Goal: Task Accomplishment & Management: Manage account settings

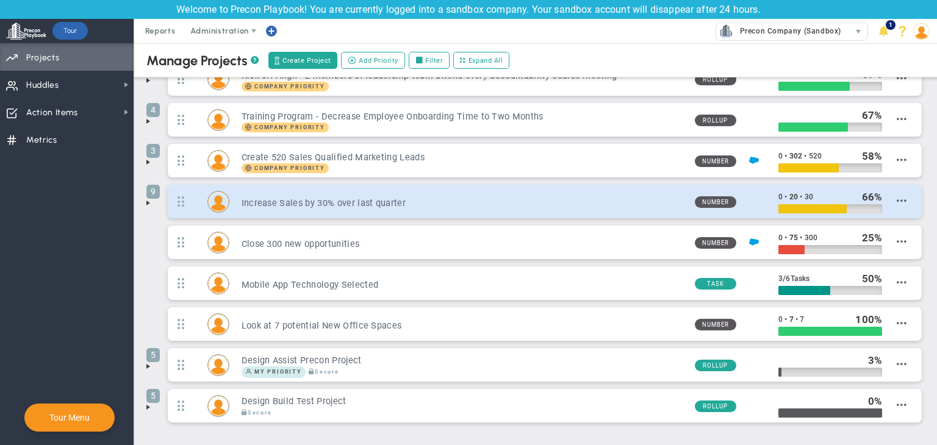
scroll to position [130, 0]
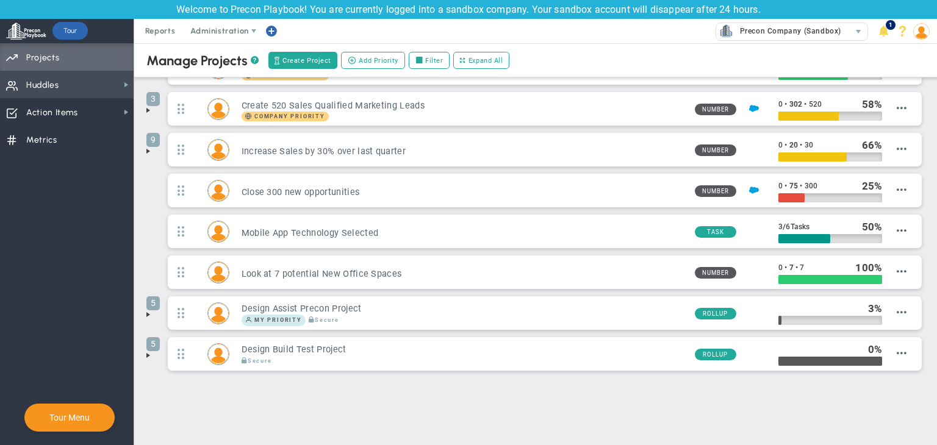
click at [97, 81] on span "Huddles Huddles" at bounding box center [67, 84] width 134 height 27
click at [225, 33] on span "Administration" at bounding box center [219, 30] width 58 height 9
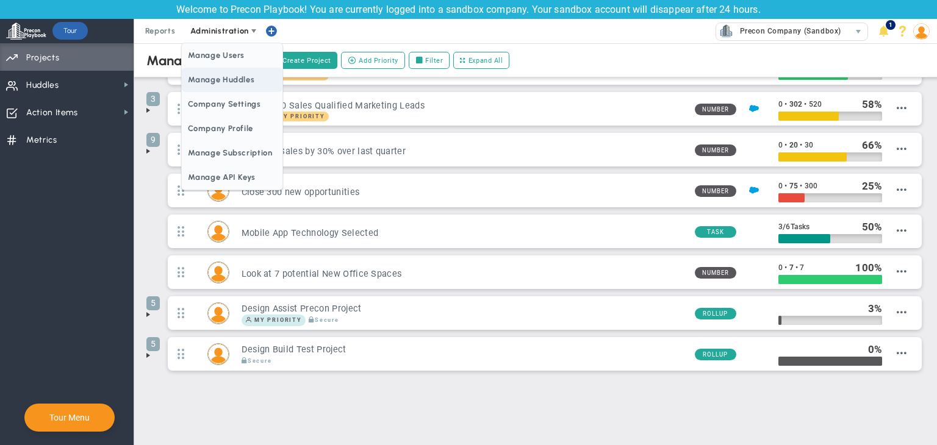
click at [221, 76] on span "Manage Huddles" at bounding box center [232, 80] width 100 height 24
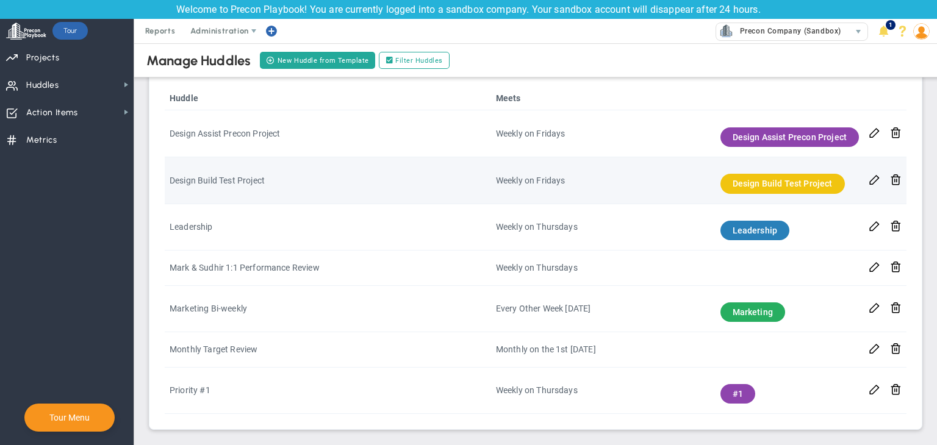
scroll to position [339, 0]
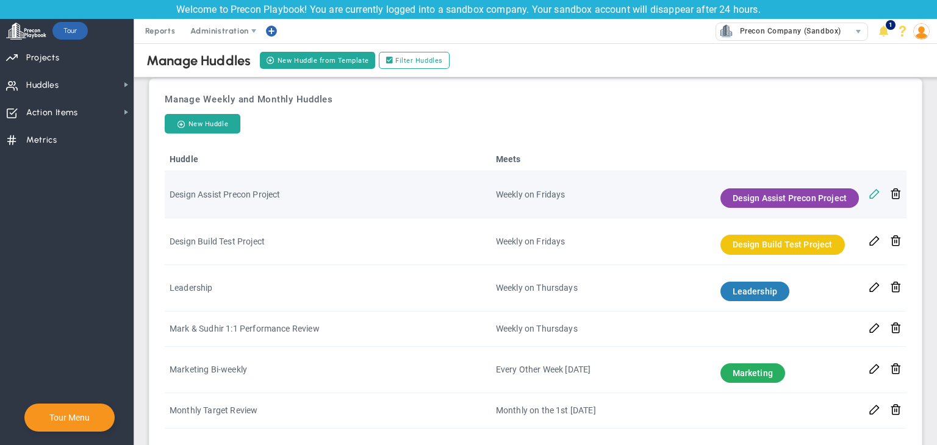
click at [869, 196] on span at bounding box center [875, 193] width 12 height 12
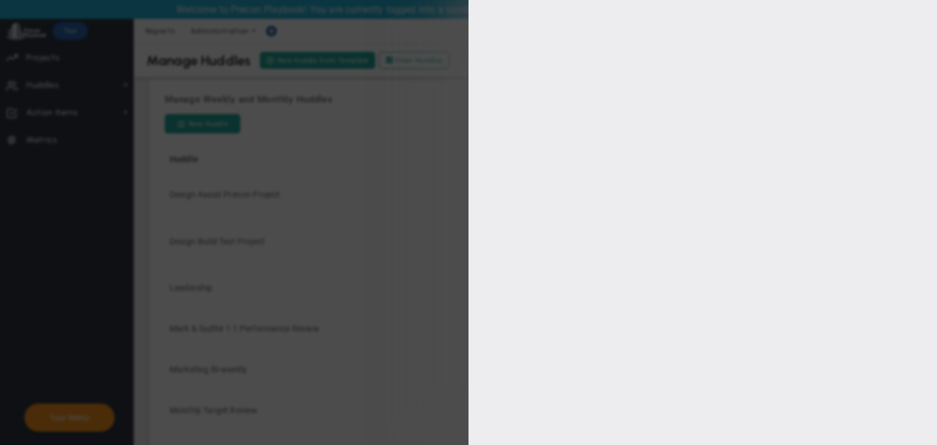
type input "Design Assist Precon Project"
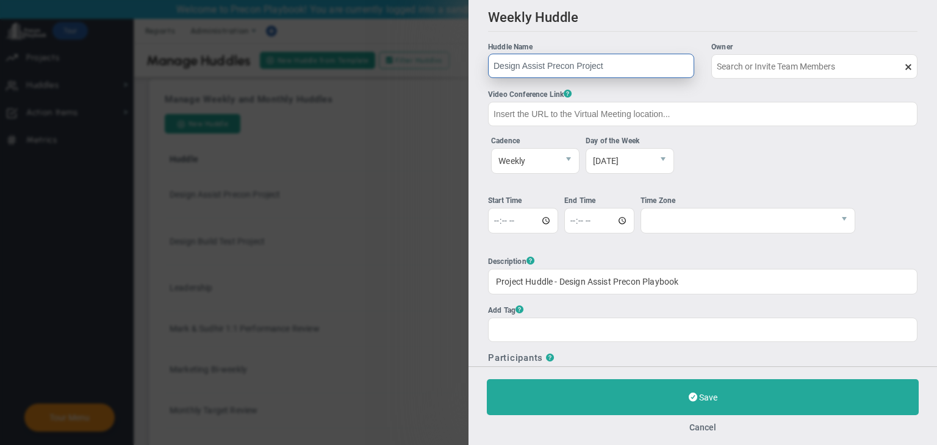
type input "[PERSON_NAME] A"
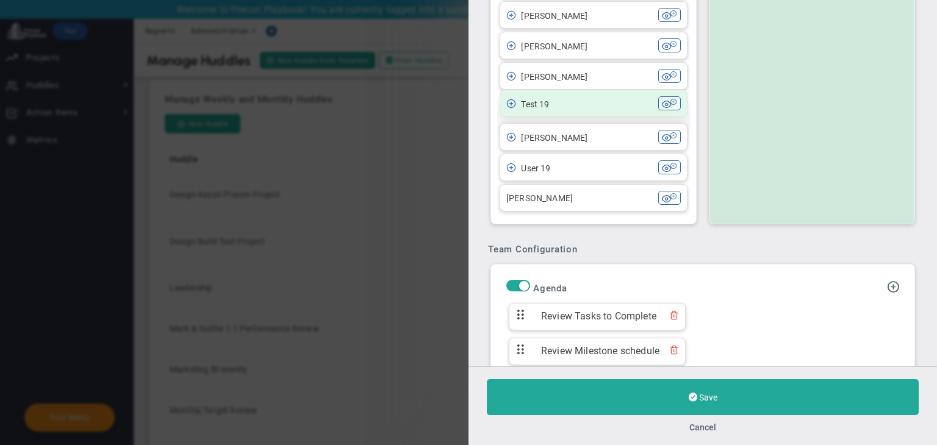
scroll to position [610, 0]
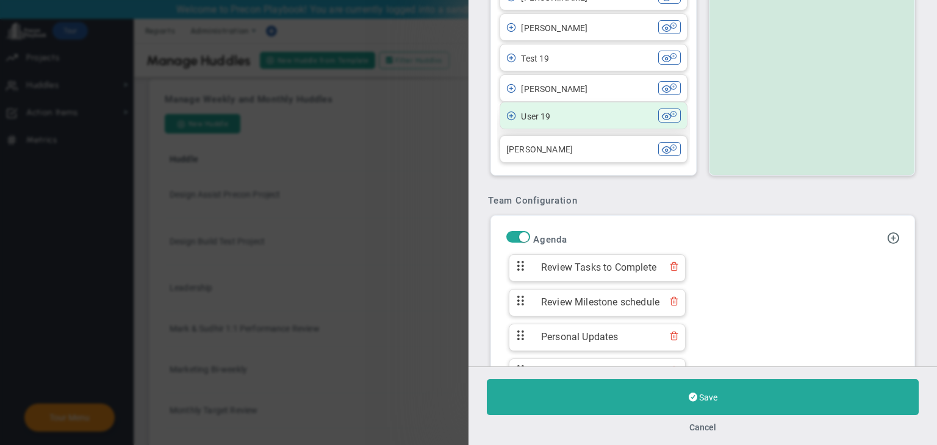
click at [596, 124] on li "User 19 User 19" at bounding box center [594, 115] width 188 height 27
click at [601, 120] on div "User 19" at bounding box center [582, 116] width 152 height 14
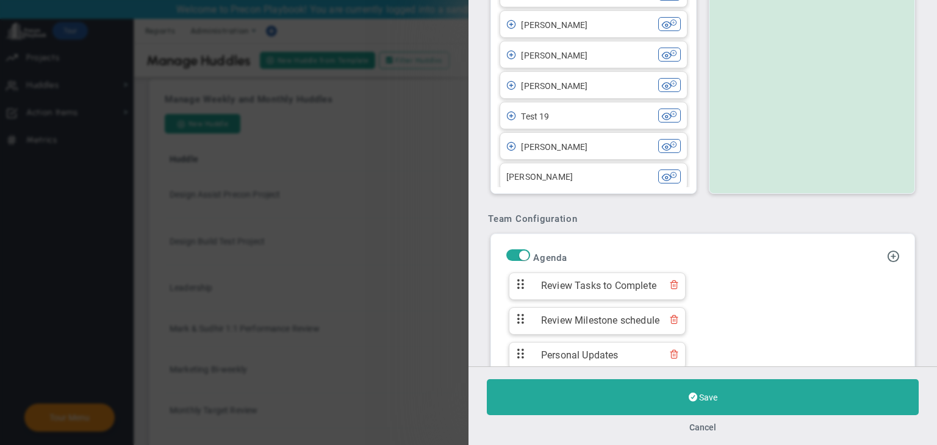
scroll to position [406, 0]
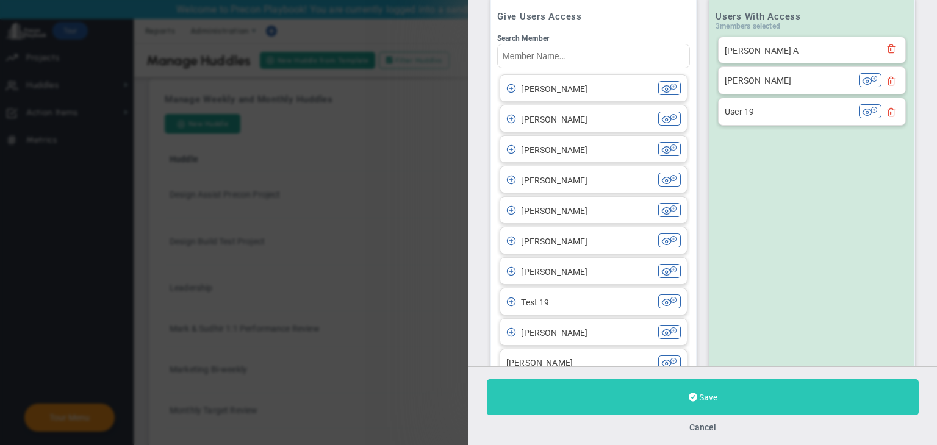
click at [750, 387] on button "Save" at bounding box center [703, 397] width 432 height 36
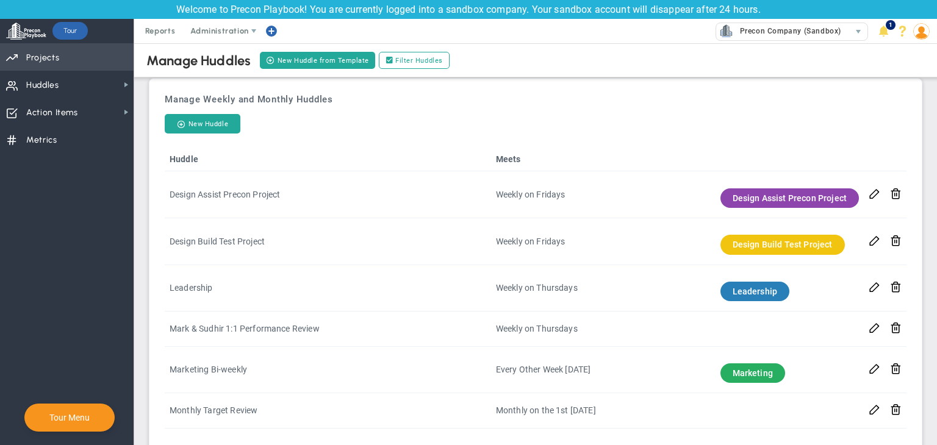
click at [40, 54] on span "Projects" at bounding box center [42, 58] width 33 height 26
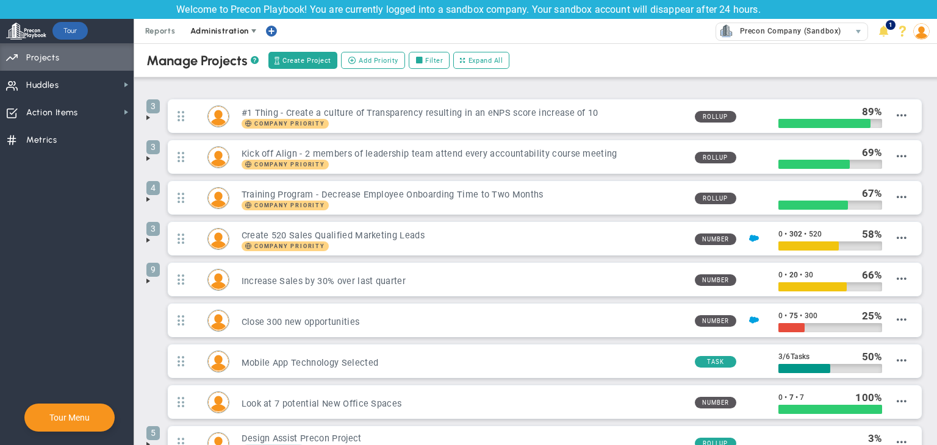
click at [215, 32] on span "Administration" at bounding box center [219, 30] width 58 height 9
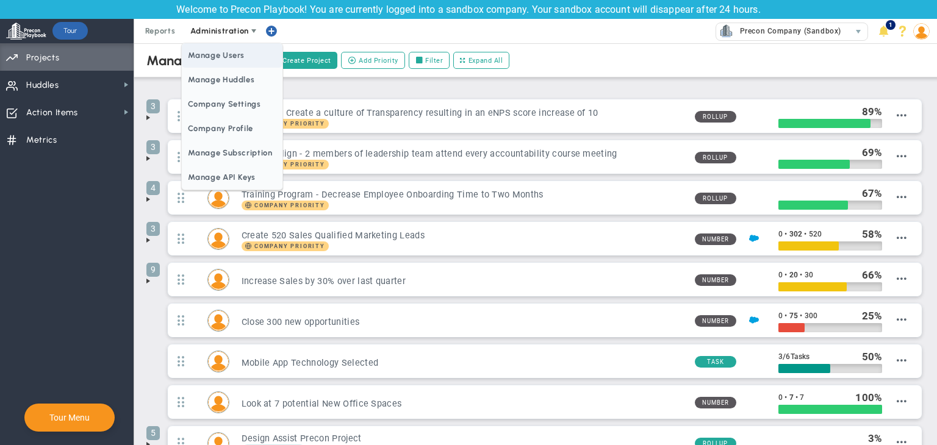
click at [212, 65] on span "Manage Users" at bounding box center [232, 55] width 100 height 24
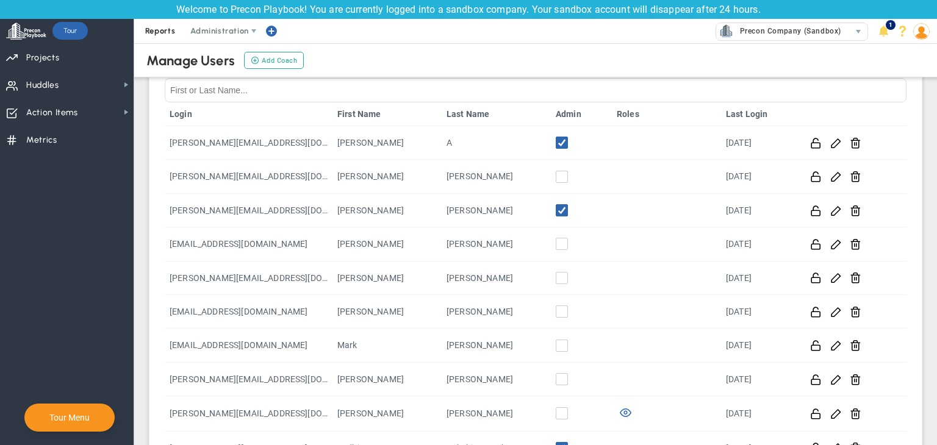
scroll to position [41, 0]
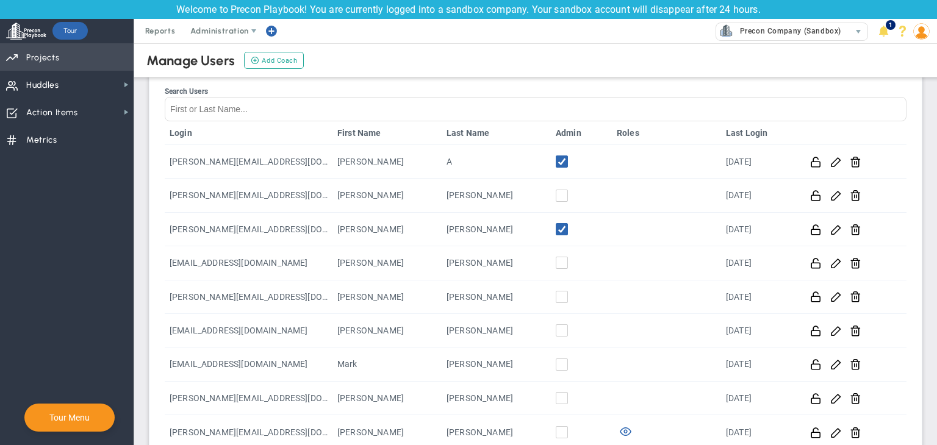
click at [102, 57] on span "Priorities Projects OKR Tree Priorities Projects OKRs" at bounding box center [67, 56] width 134 height 27
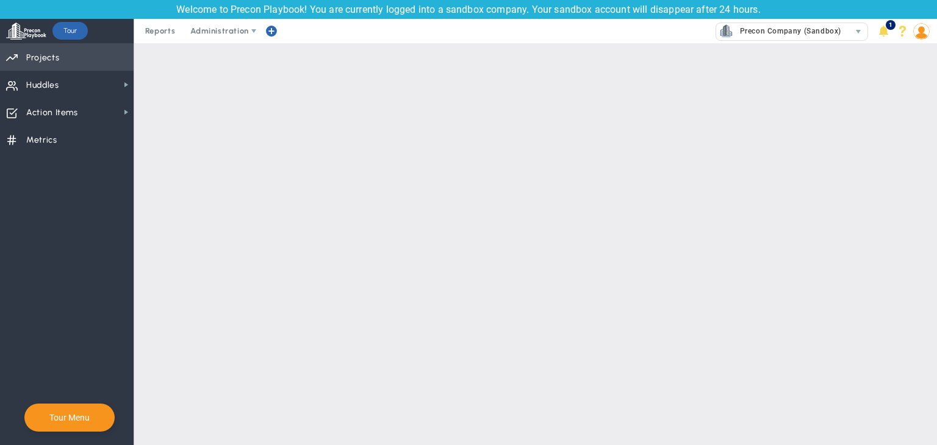
checkbox input "false"
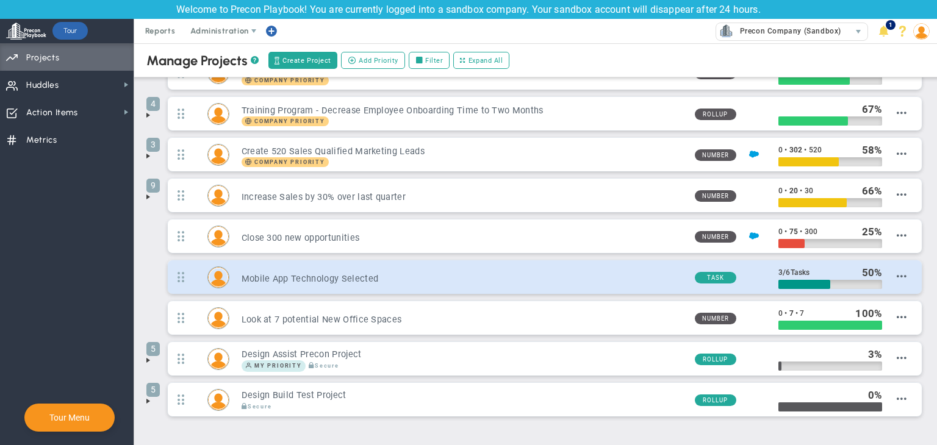
scroll to position [130, 0]
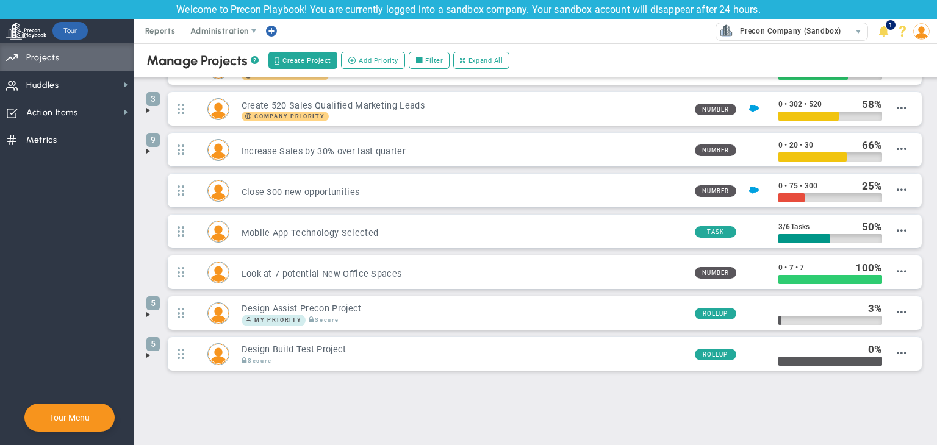
click at [928, 34] on img at bounding box center [921, 31] width 16 height 16
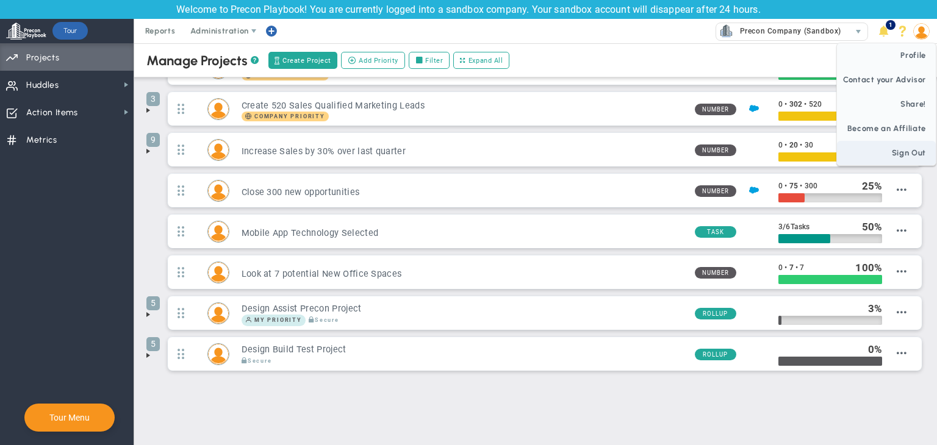
click at [911, 154] on span "Sign Out" at bounding box center [886, 153] width 99 height 24
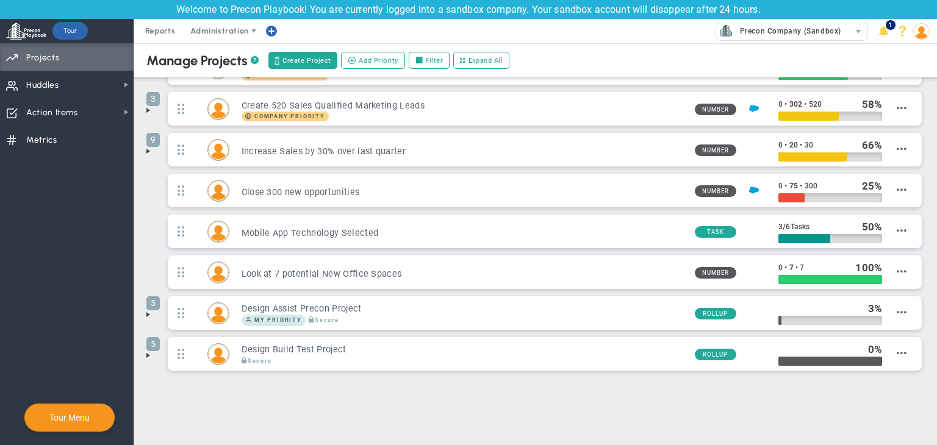
scroll to position [0, 0]
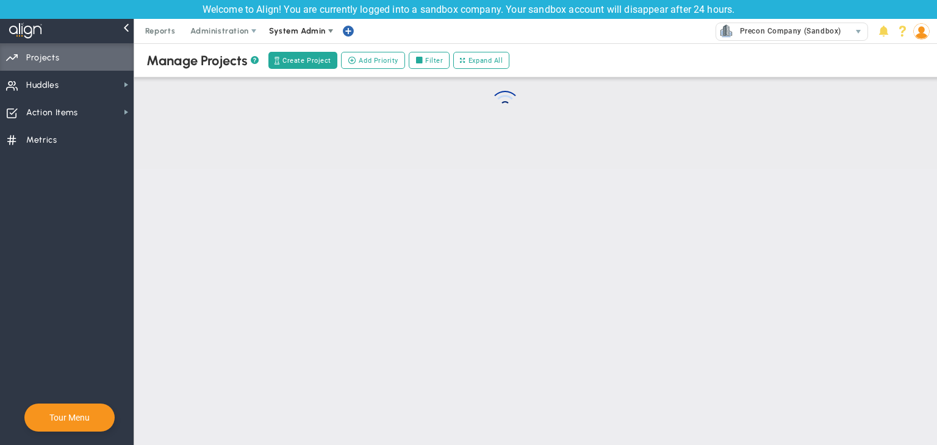
click at [290, 37] on span "System Admin" at bounding box center [298, 31] width 77 height 24
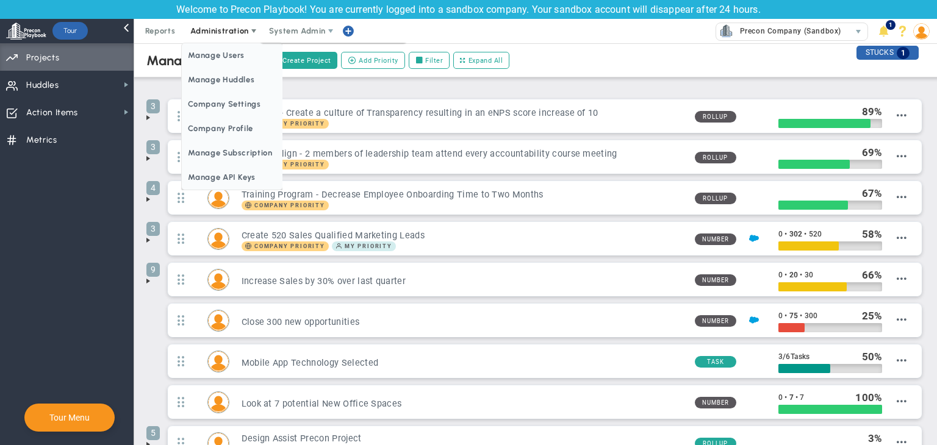
click at [229, 35] on span "Administration" at bounding box center [219, 30] width 58 height 9
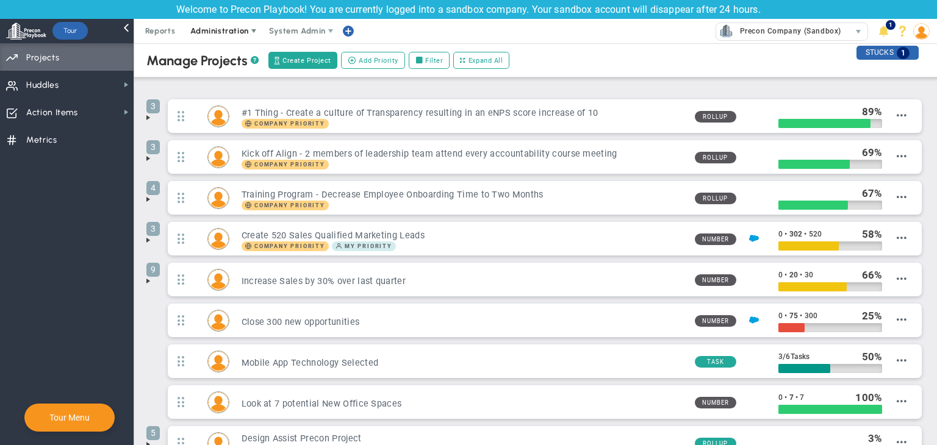
click at [229, 35] on span "Administration" at bounding box center [219, 30] width 58 height 9
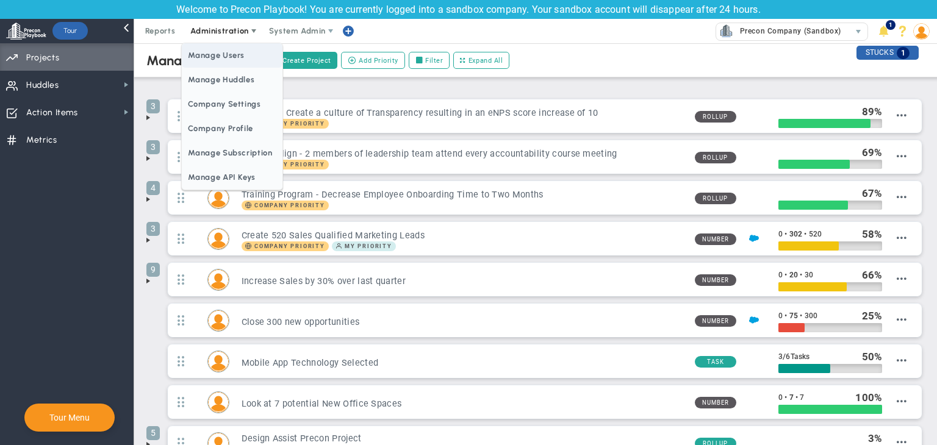
click at [225, 59] on span "Manage Users" at bounding box center [232, 55] width 100 height 24
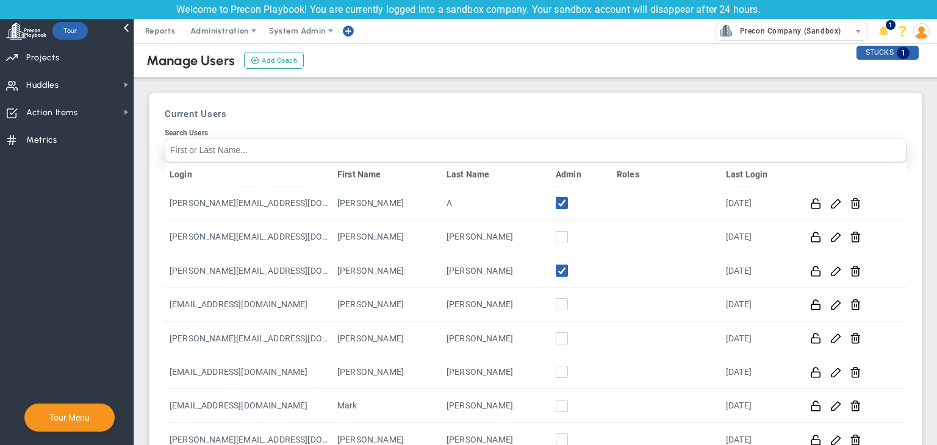
scroll to position [224, 0]
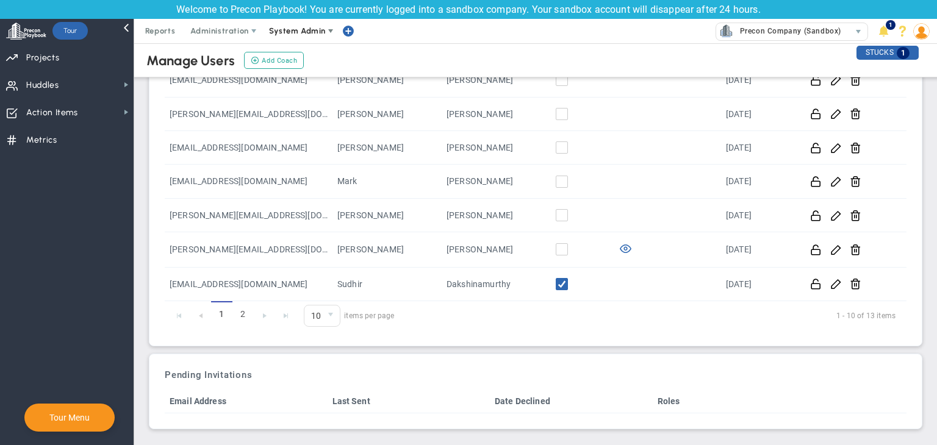
click at [294, 40] on span "System Admin" at bounding box center [298, 31] width 77 height 24
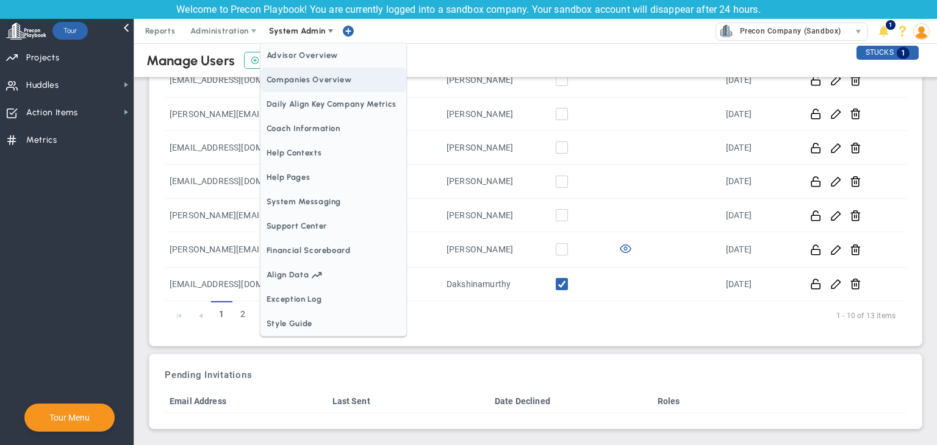
click at [299, 81] on span "Companies Overview" at bounding box center [333, 80] width 146 height 24
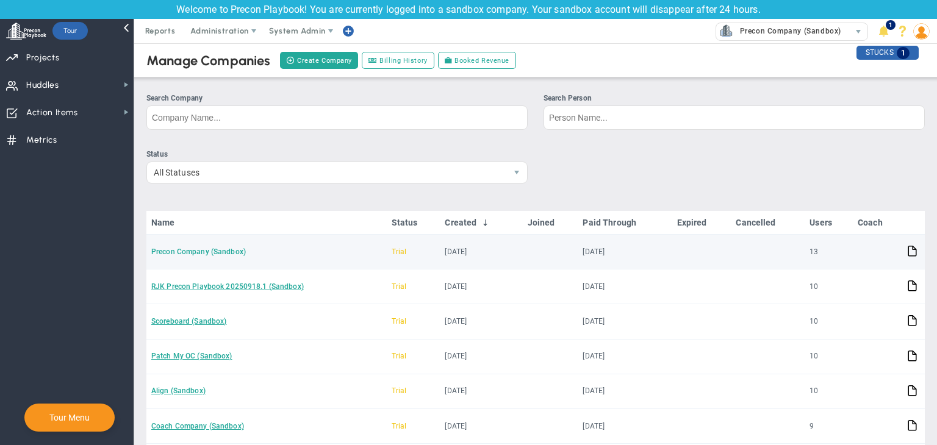
click at [186, 255] on link "Precon Company (Sandbox)" at bounding box center [198, 252] width 95 height 9
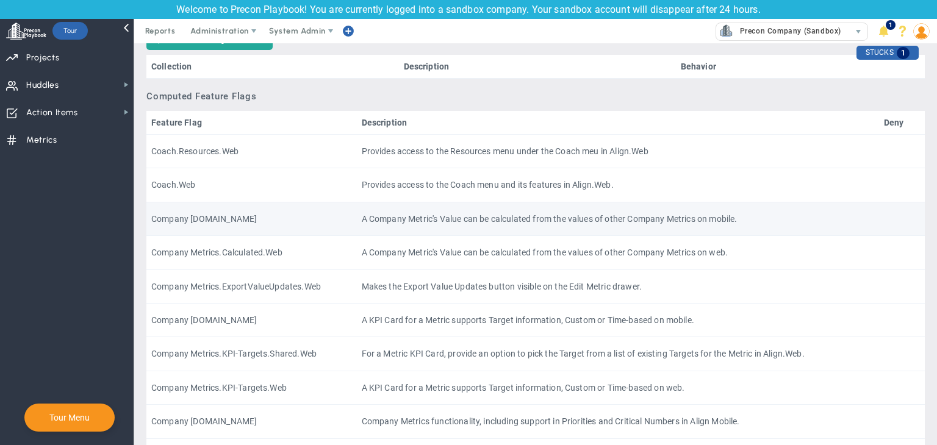
scroll to position [549, 0]
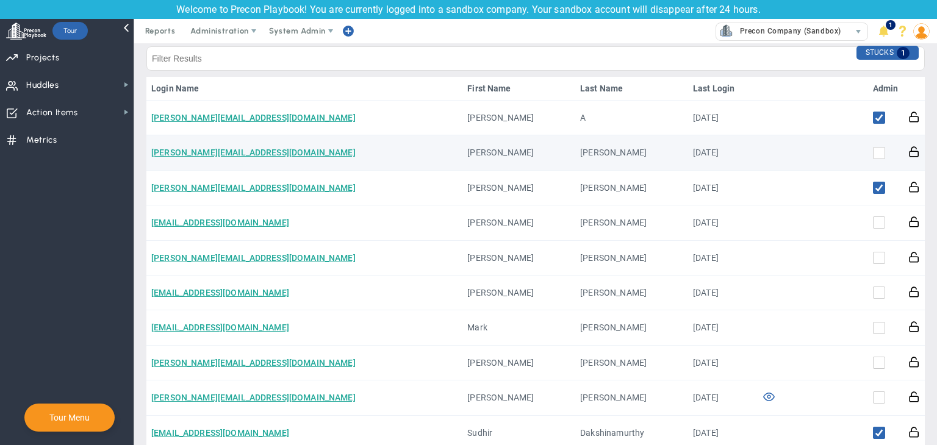
click at [283, 142] on td "[PERSON_NAME][EMAIL_ADDRESS][DOMAIN_NAME]" at bounding box center [304, 152] width 316 height 35
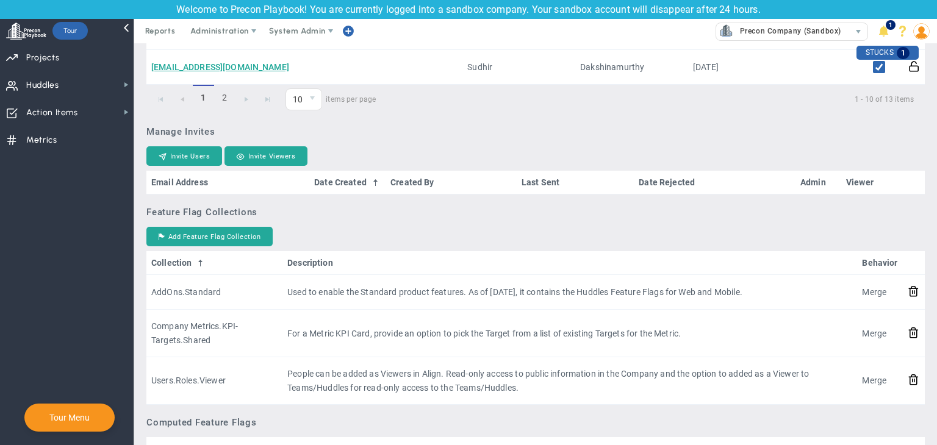
scroll to position [854, 0]
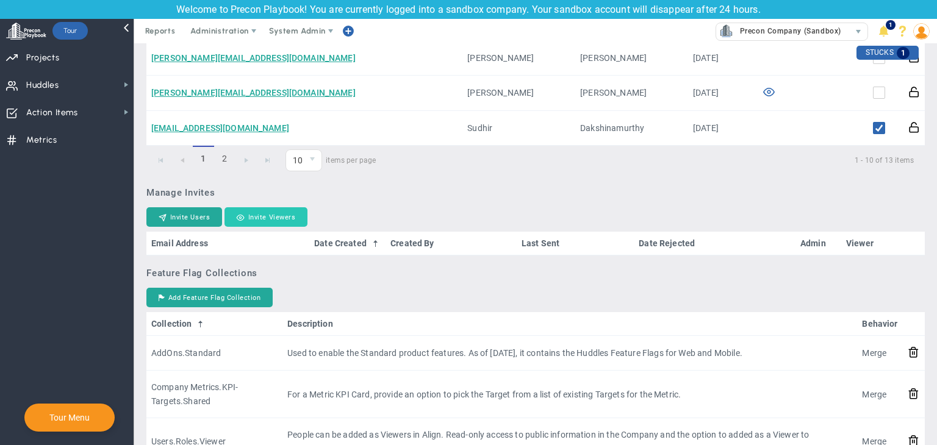
click at [262, 216] on button "Invite Viewers" at bounding box center [265, 217] width 83 height 20
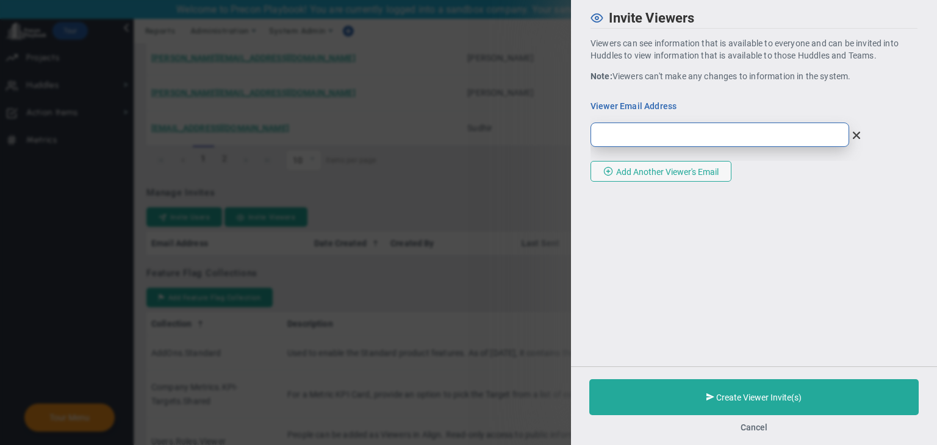
click at [705, 142] on input "email" at bounding box center [719, 135] width 259 height 24
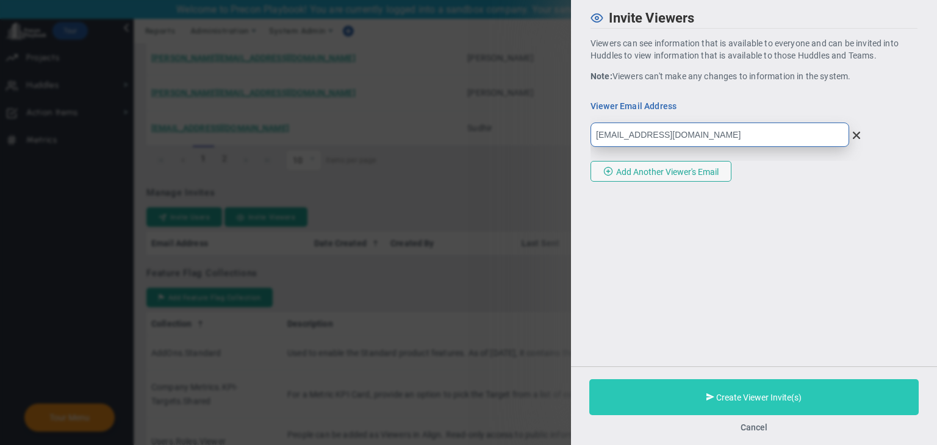
type input "viewer19@gmail.com"
click at [710, 400] on span at bounding box center [710, 398] width 8 height 12
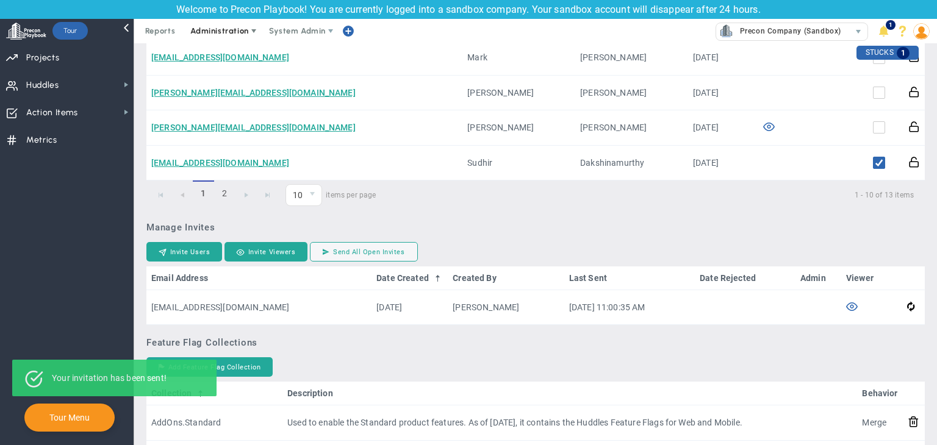
scroll to position [732, 0]
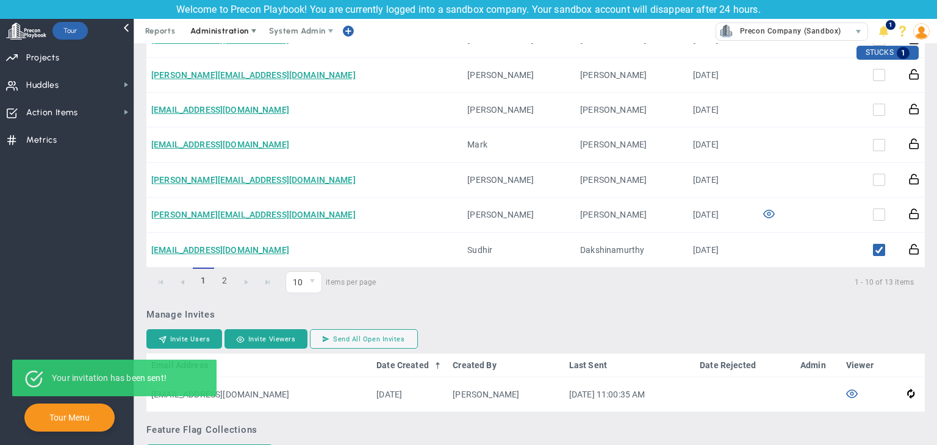
click at [239, 25] on span "Administration" at bounding box center [220, 31] width 78 height 24
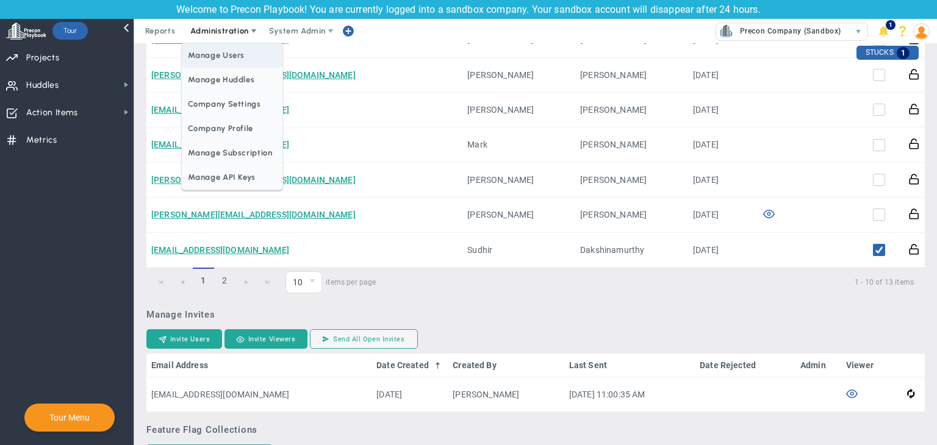
click at [238, 48] on span "Manage Users" at bounding box center [232, 55] width 100 height 24
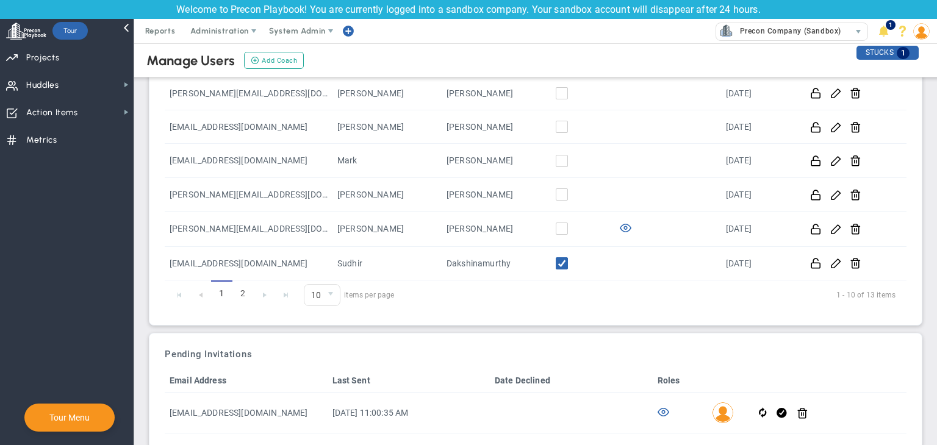
scroll to position [265, 0]
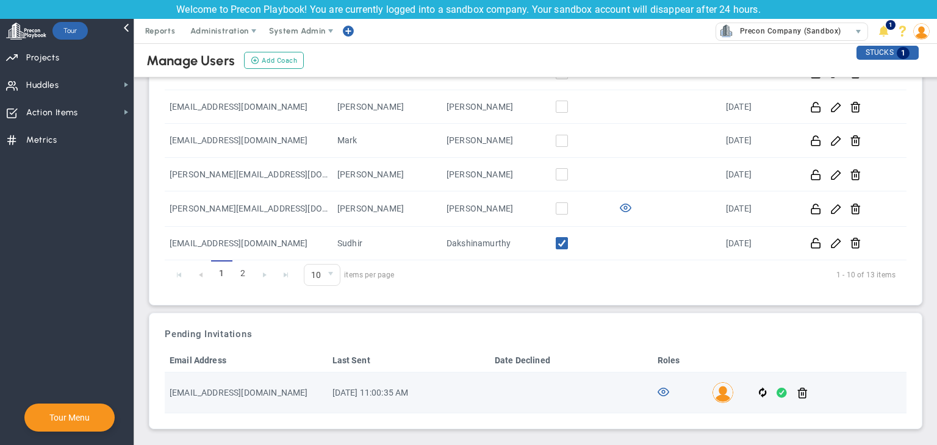
click at [776, 392] on span at bounding box center [781, 393] width 10 height 14
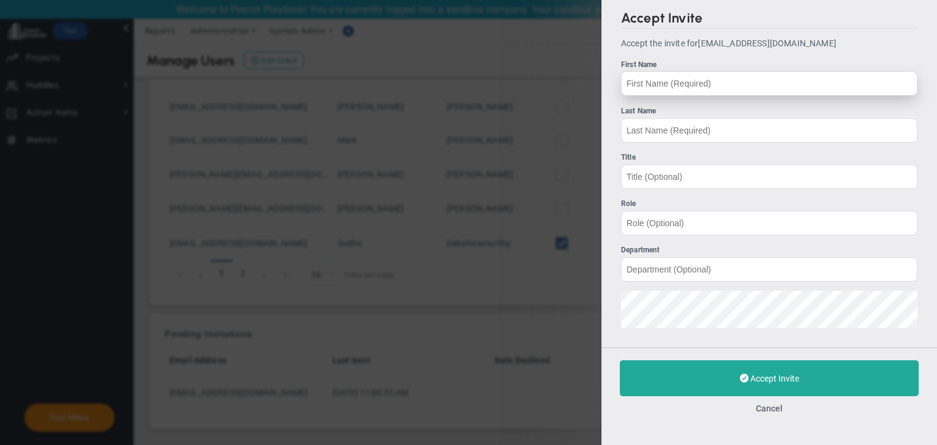
type input "[EMAIL_ADDRESS][DOMAIN_NAME]"
click at [716, 85] on input "First Name" at bounding box center [769, 83] width 296 height 24
type input "viewer"
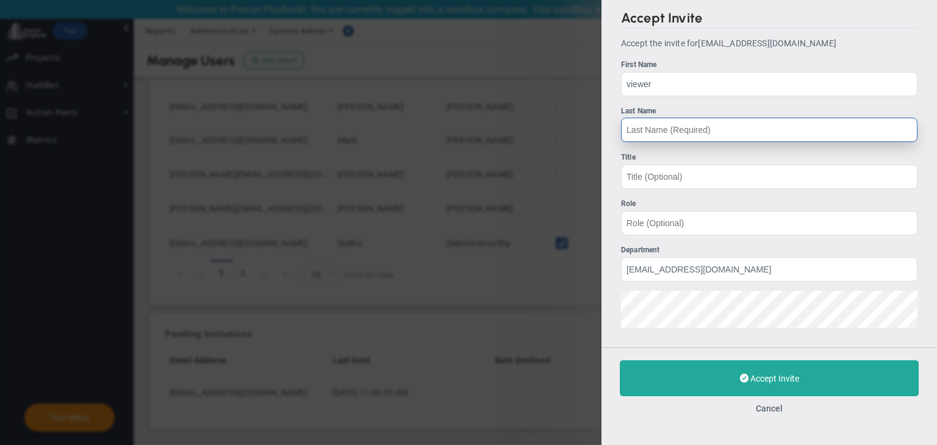
click at [703, 118] on input "Last Name" at bounding box center [769, 130] width 296 height 24
type input "19"
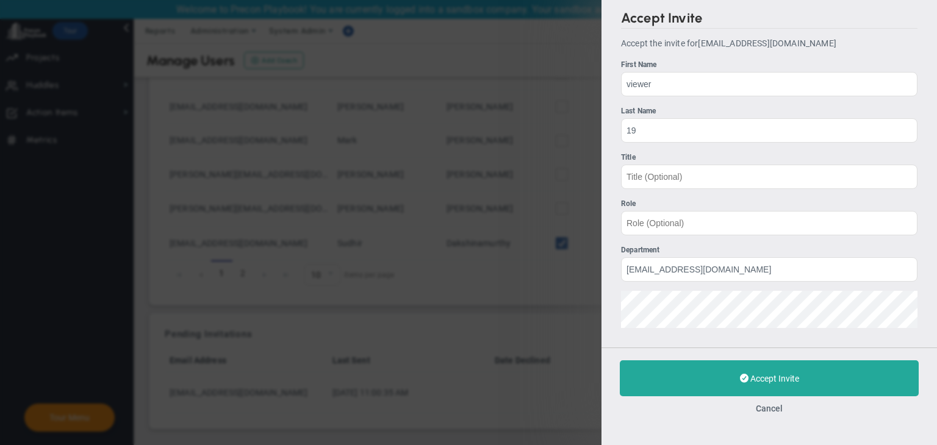
click at [620, 326] on div "Accept Invite Accept the invite for viewer19@gmail.com First Name viewer Last N…" at bounding box center [768, 174] width 335 height 348
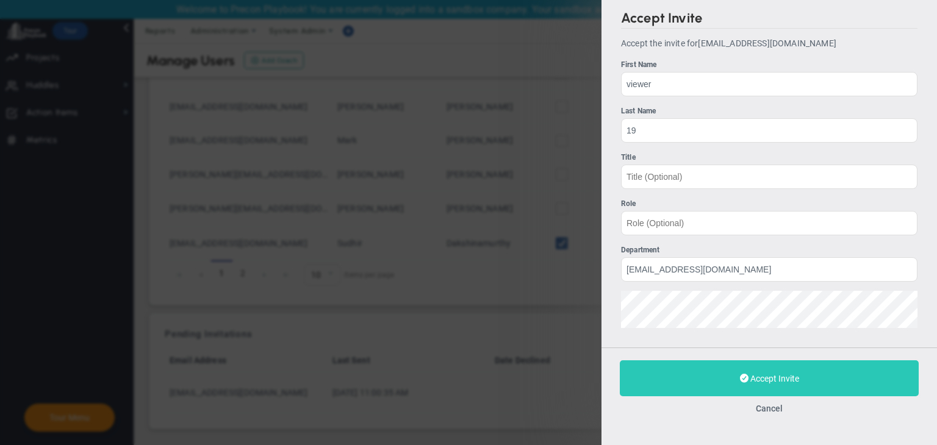
click at [781, 384] on button "Accept Invite" at bounding box center [769, 378] width 299 height 36
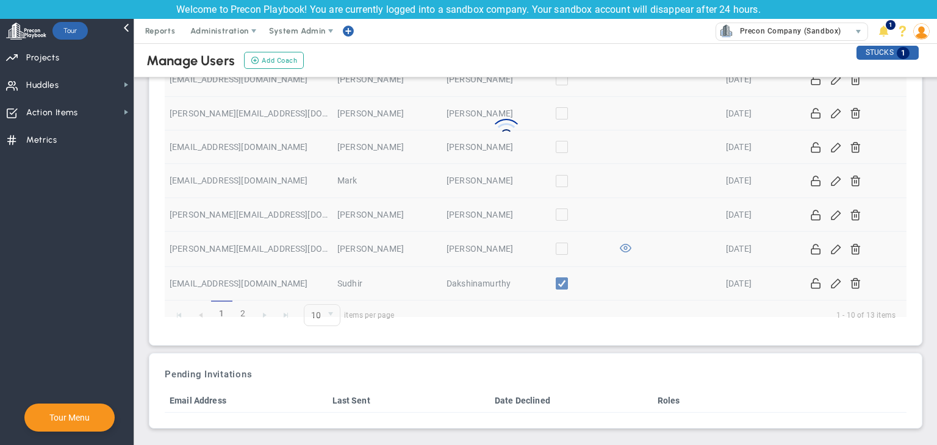
scroll to position [224, 0]
click at [198, 20] on span "Administration" at bounding box center [220, 31] width 78 height 24
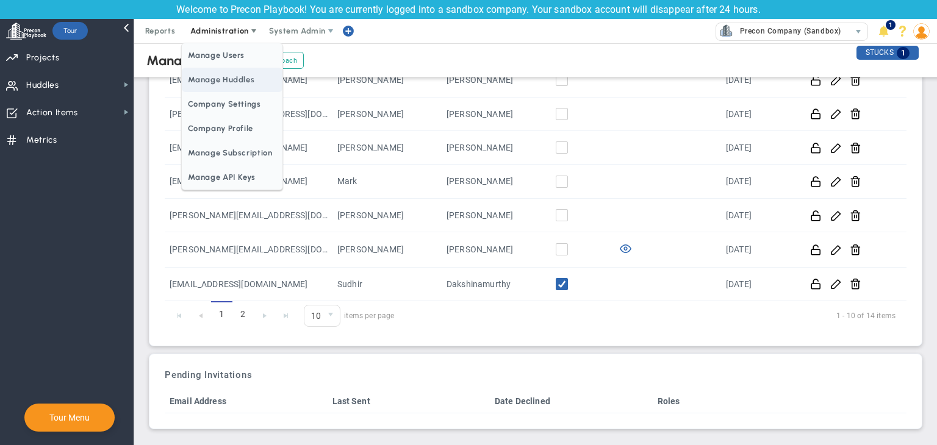
click at [227, 84] on span "Manage Huddles" at bounding box center [232, 80] width 100 height 24
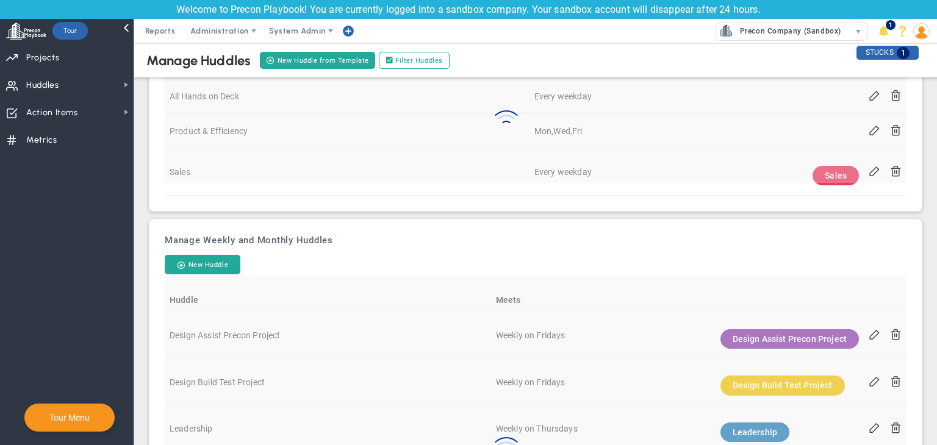
scroll to position [305, 0]
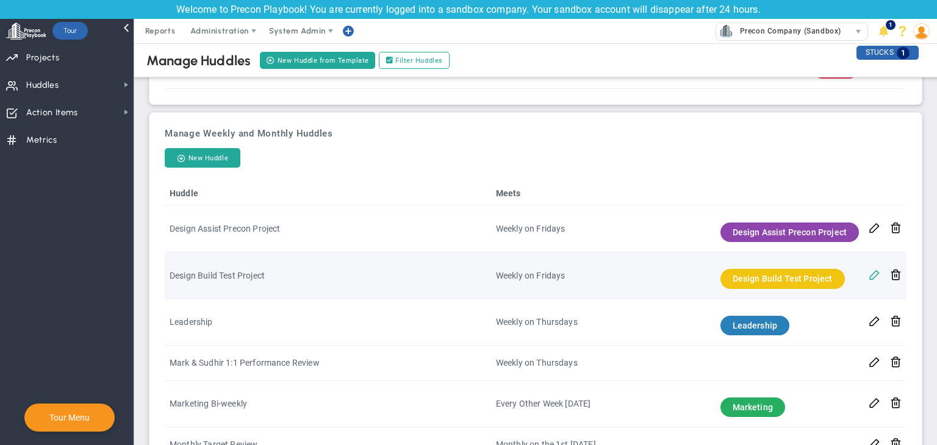
click at [869, 273] on span at bounding box center [875, 274] width 12 height 12
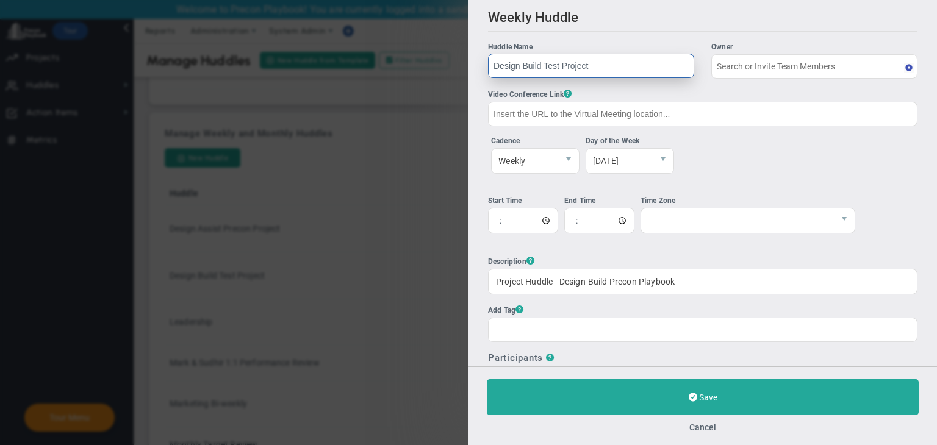
type input "[PERSON_NAME]"
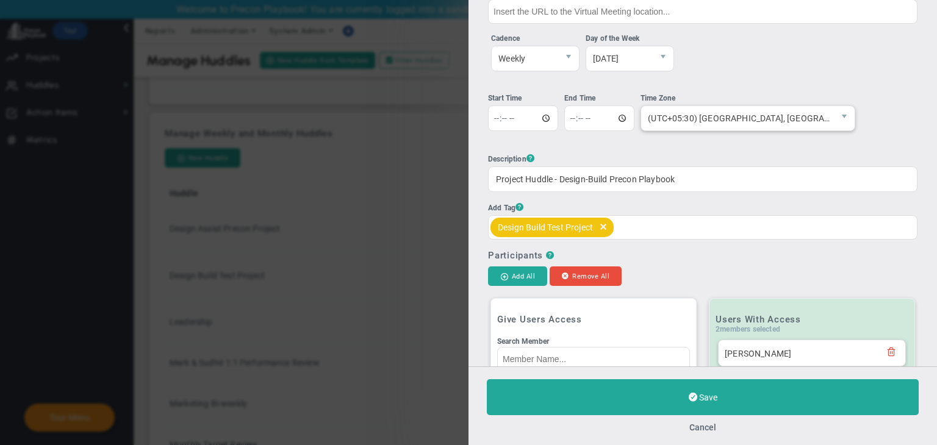
scroll to position [244, 0]
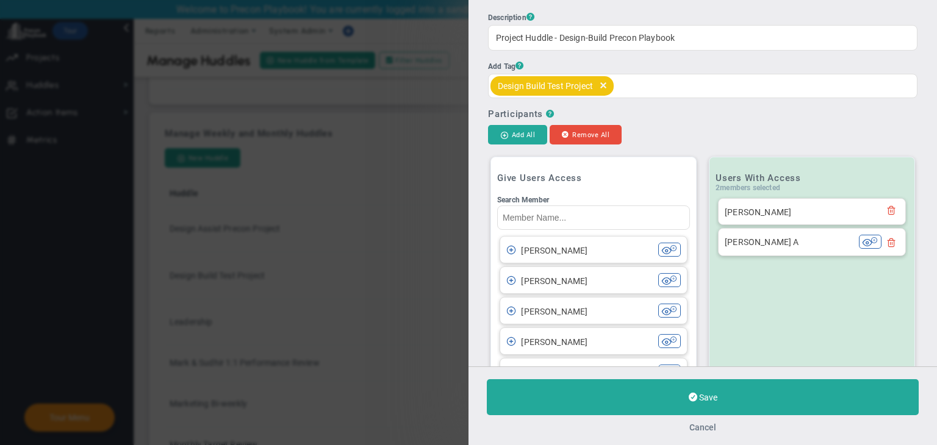
click at [695, 430] on button "Cancel" at bounding box center [702, 428] width 27 height 10
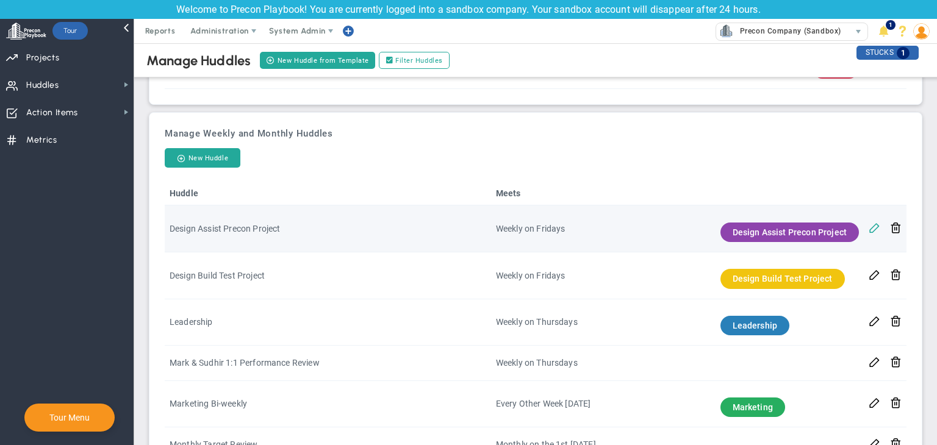
click at [869, 233] on button at bounding box center [875, 227] width 12 height 13
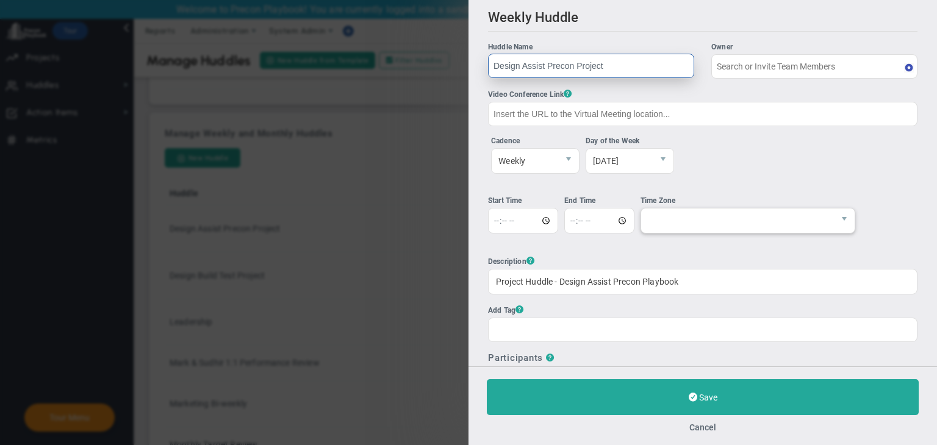
type input "[PERSON_NAME] A"
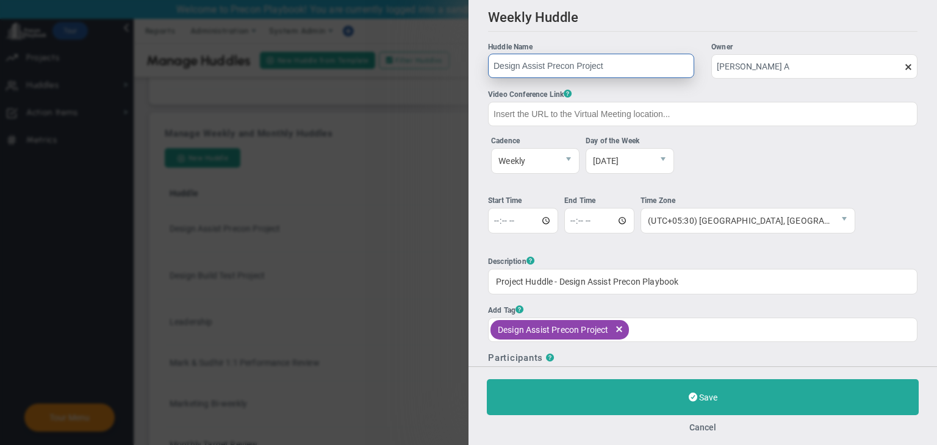
scroll to position [398, 0]
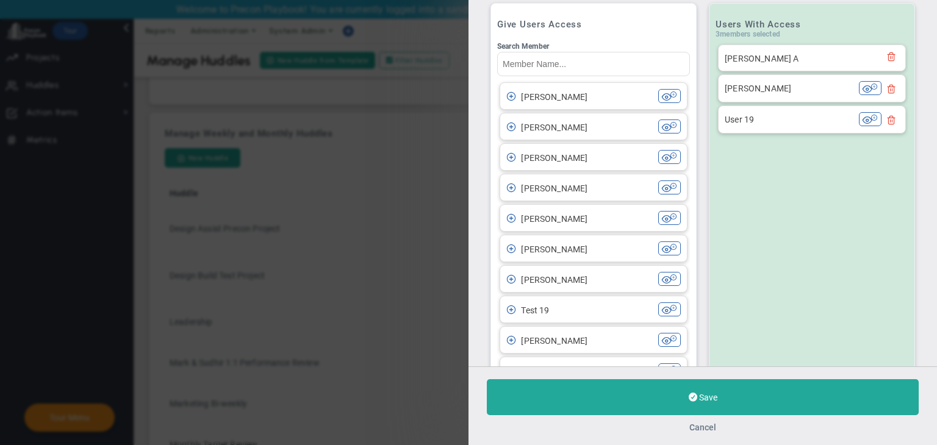
click at [700, 430] on button "Cancel" at bounding box center [702, 428] width 27 height 10
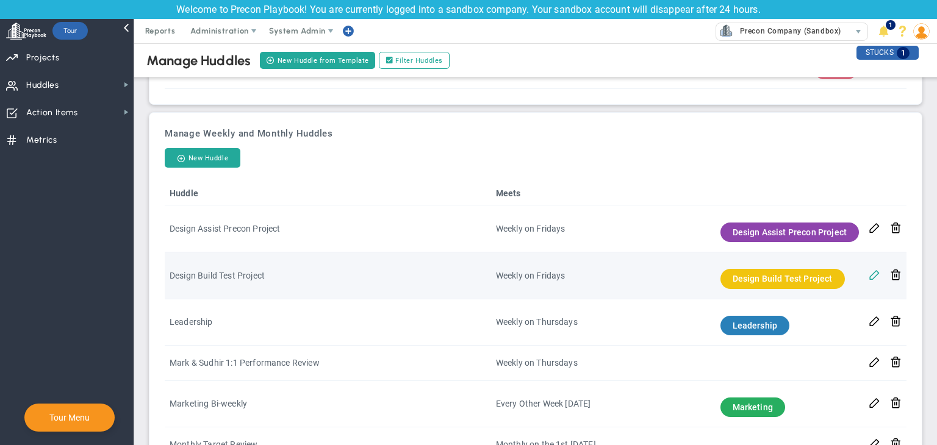
click at [869, 279] on button at bounding box center [875, 274] width 12 height 13
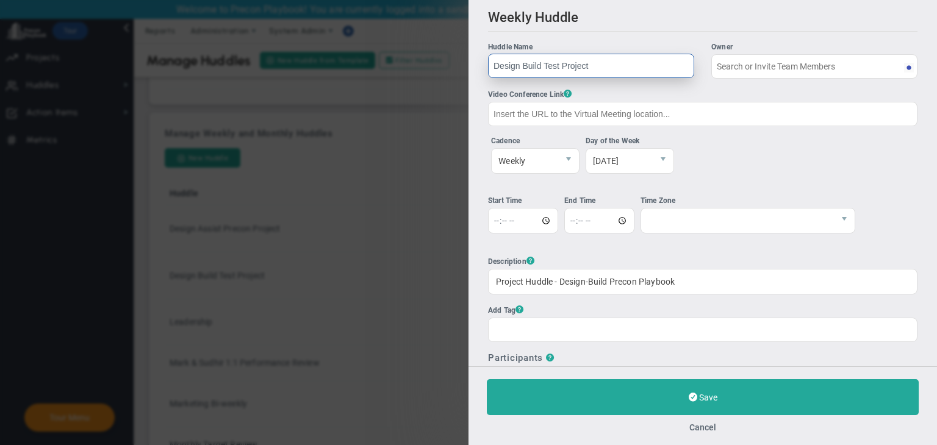
type input "[PERSON_NAME]"
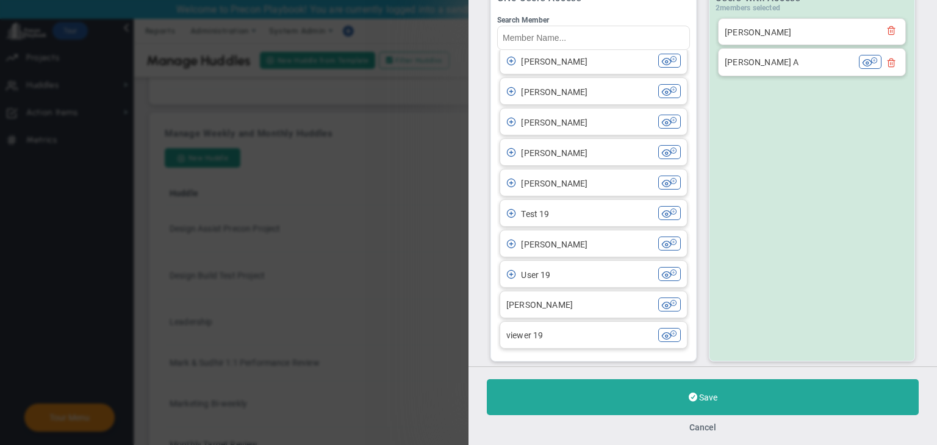
scroll to position [488, 0]
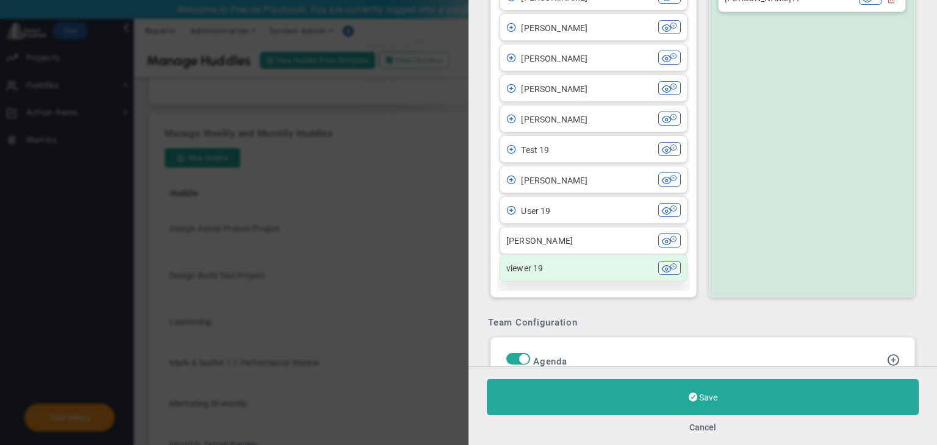
click at [587, 271] on div "viewer 19" at bounding box center [582, 268] width 152 height 14
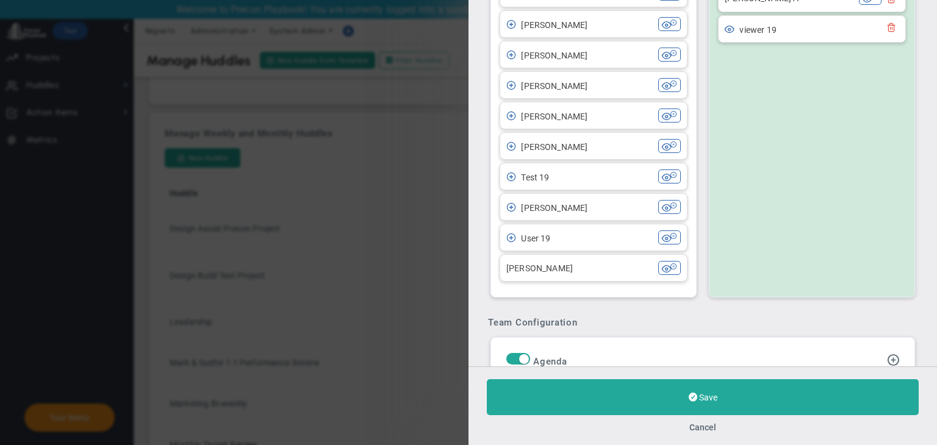
scroll to position [558, 0]
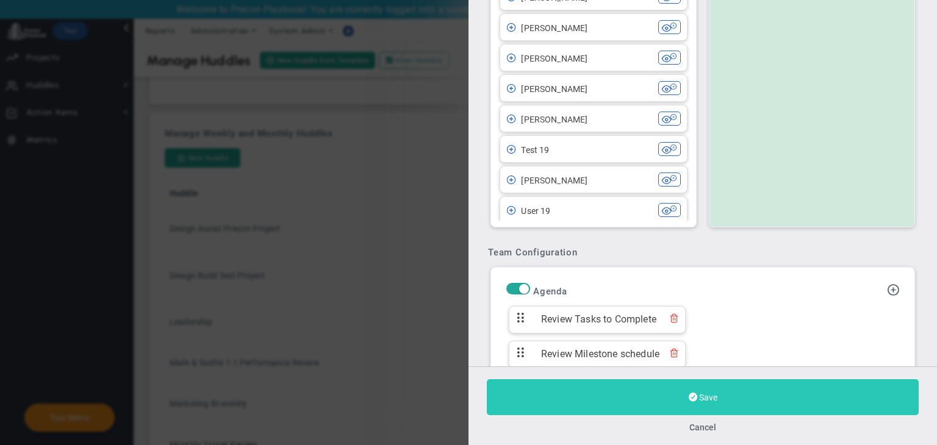
click at [672, 391] on button "Save" at bounding box center [703, 397] width 432 height 36
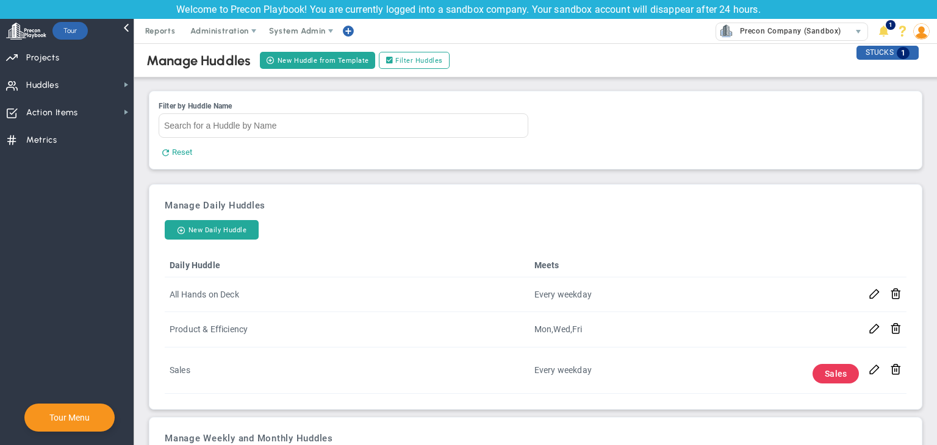
click at [914, 42] on span at bounding box center [921, 31] width 19 height 24
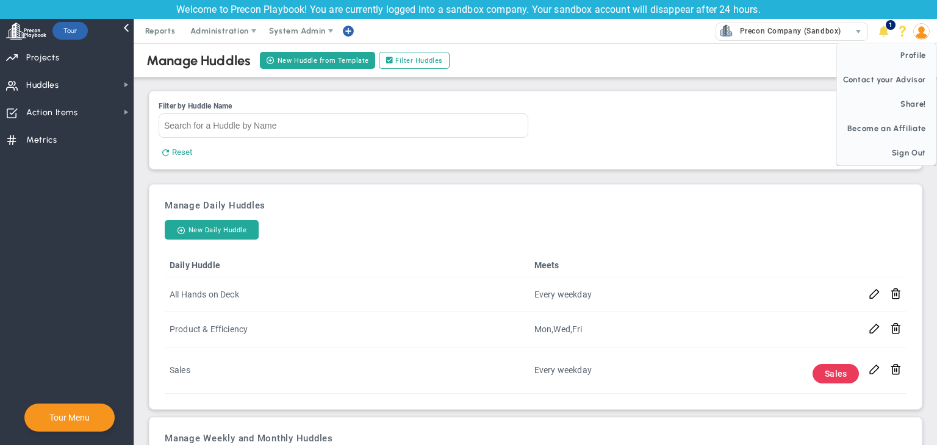
click at [925, 31] on img at bounding box center [921, 31] width 16 height 16
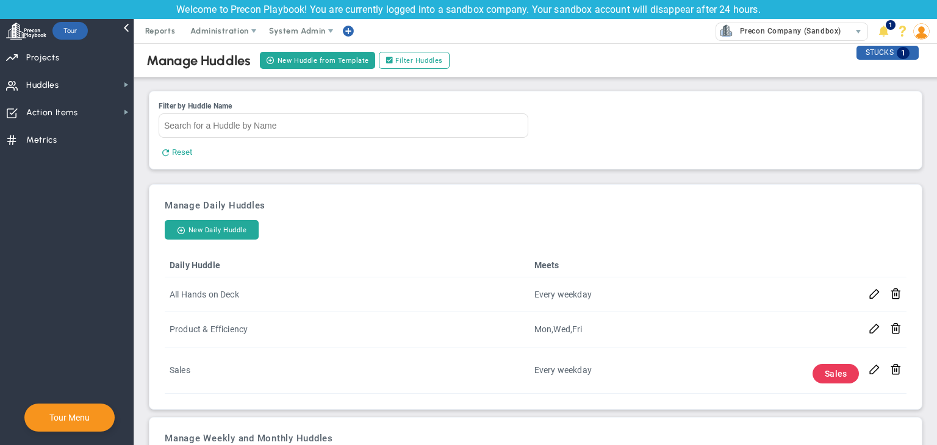
click at [925, 31] on img at bounding box center [921, 31] width 16 height 16
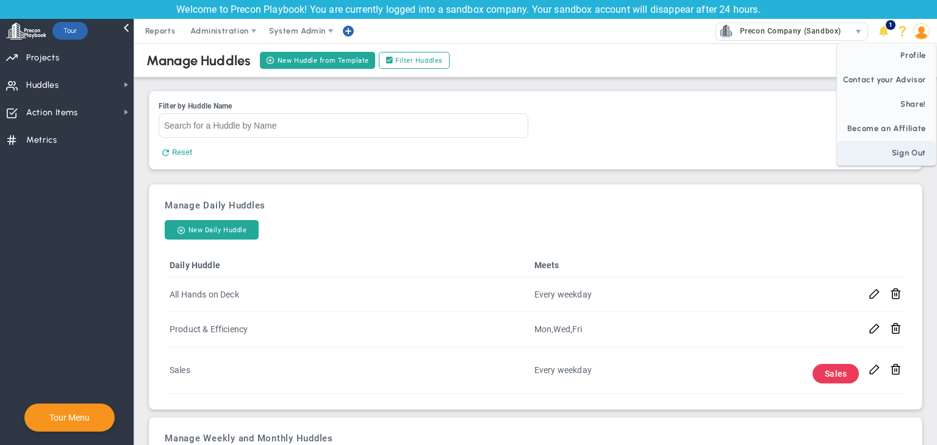
click at [913, 154] on span "Sign Out" at bounding box center [886, 153] width 99 height 24
